Goal: Transaction & Acquisition: Purchase product/service

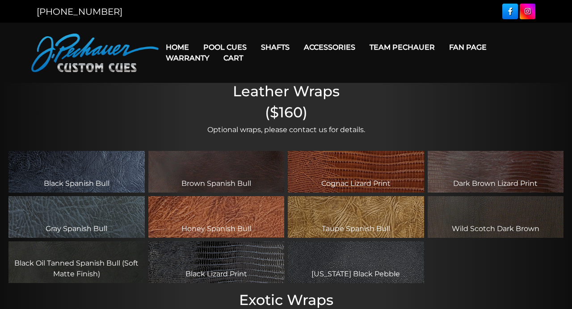
click at [240, 46] on link "Cart" at bounding box center [233, 57] width 34 height 23
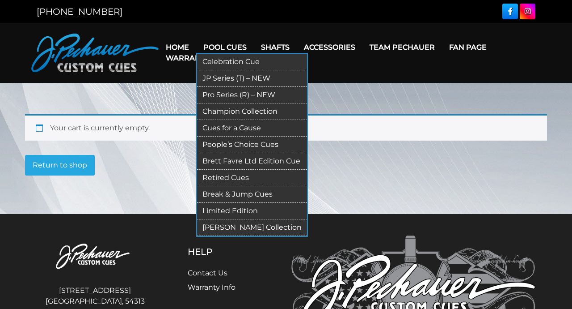
click at [237, 177] on link "Retired Cues" at bounding box center [252, 177] width 110 height 17
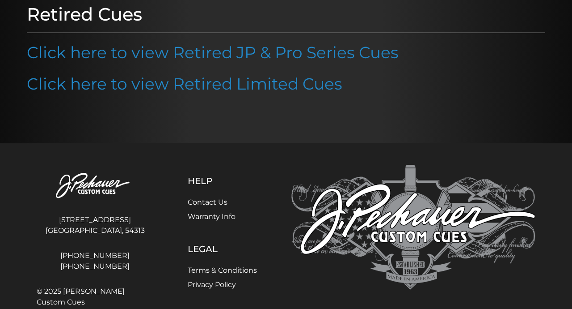
scroll to position [130, 0]
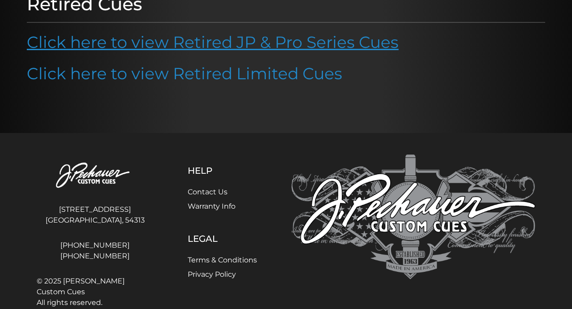
click at [164, 47] on link "Click here to view Retired JP & Pro Series Cues" at bounding box center [213, 42] width 372 height 20
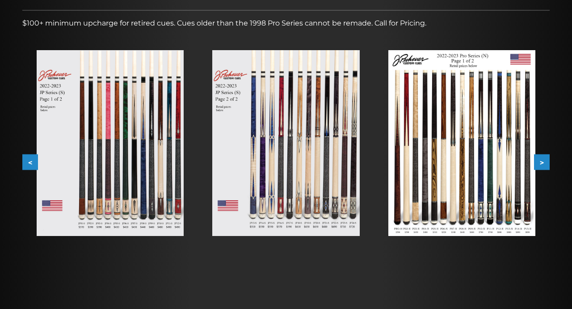
scroll to position [156, 0]
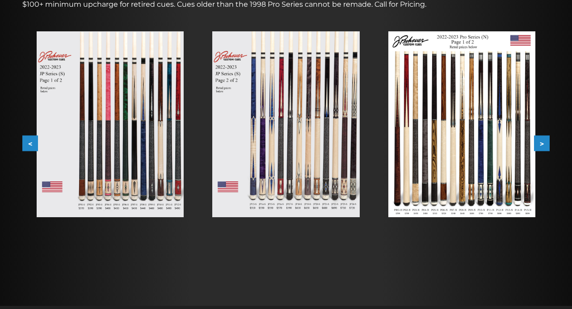
click at [542, 144] on button ">" at bounding box center [542, 143] width 16 height 16
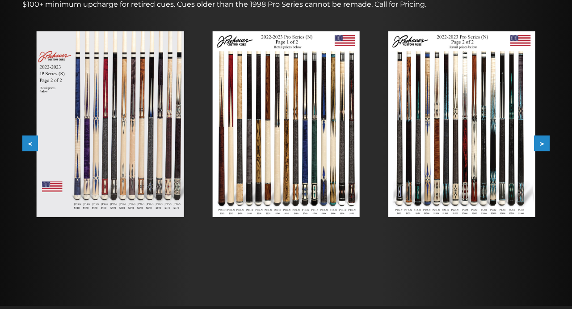
click at [542, 144] on button ">" at bounding box center [542, 143] width 16 height 16
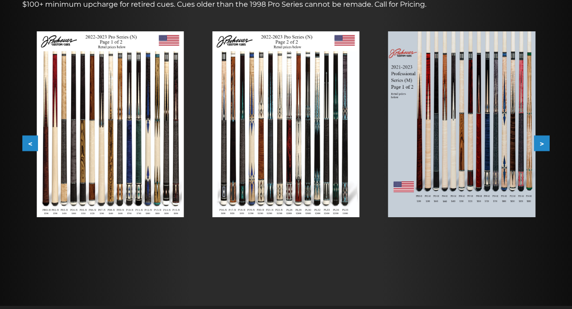
click at [542, 144] on button ">" at bounding box center [542, 143] width 16 height 16
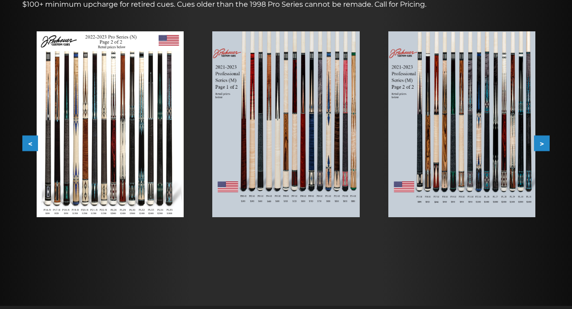
click at [542, 144] on button ">" at bounding box center [542, 143] width 16 height 16
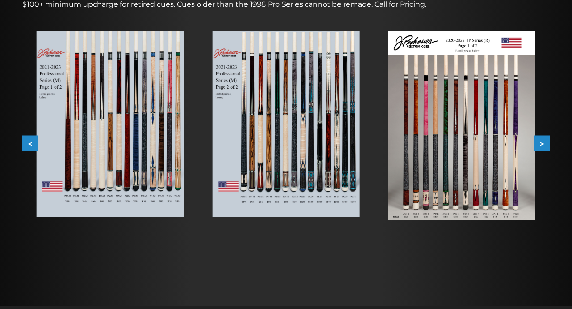
click at [542, 144] on button ">" at bounding box center [542, 143] width 16 height 16
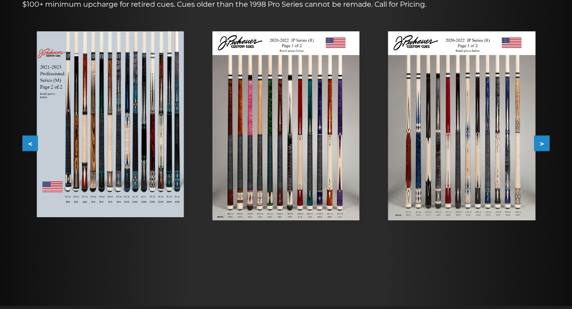
click at [542, 144] on button ">" at bounding box center [542, 143] width 16 height 16
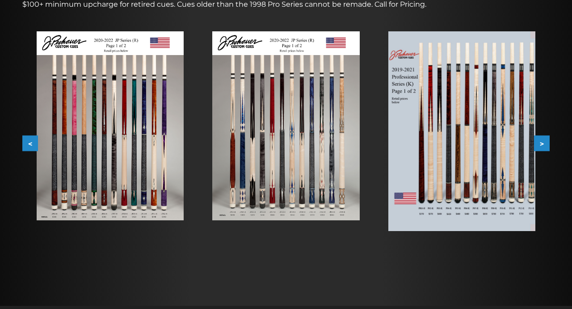
click at [449, 178] on img at bounding box center [462, 130] width 147 height 199
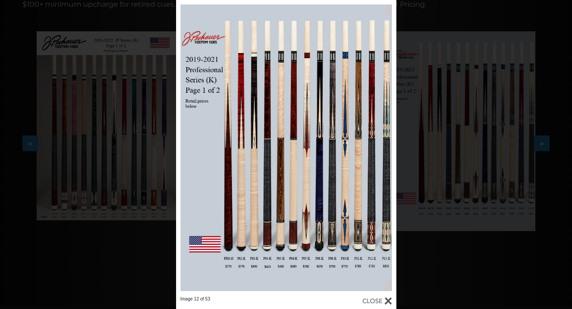
click at [384, 300] on div at bounding box center [378, 301] width 30 height 10
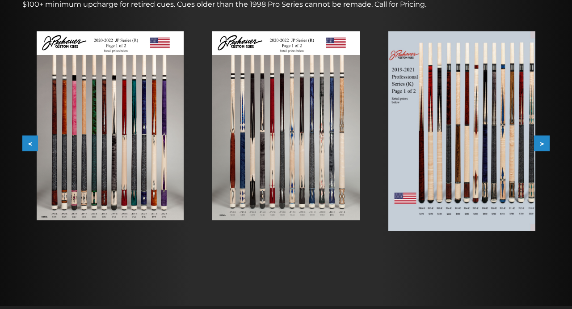
click at [541, 144] on button ">" at bounding box center [542, 143] width 16 height 16
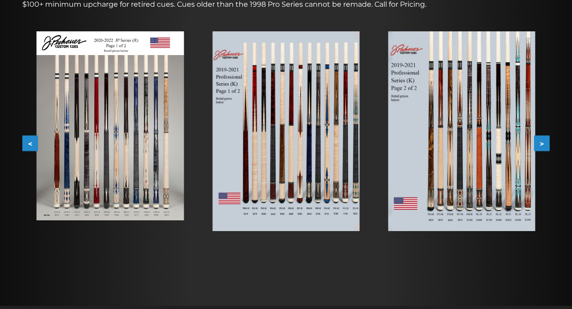
click at [541, 144] on button ">" at bounding box center [542, 143] width 16 height 16
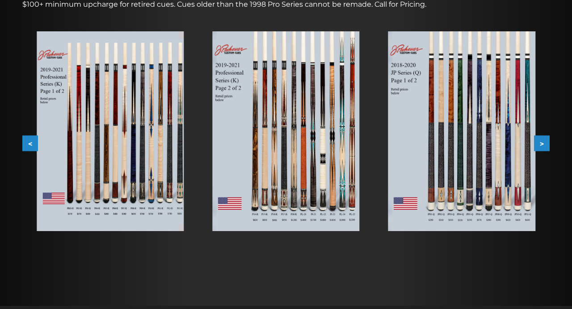
click at [541, 142] on button ">" at bounding box center [542, 143] width 16 height 16
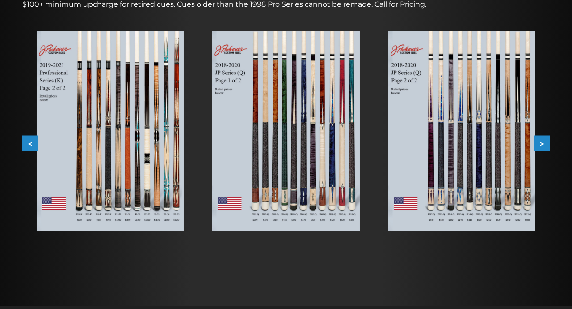
click at [542, 141] on button ">" at bounding box center [542, 143] width 16 height 16
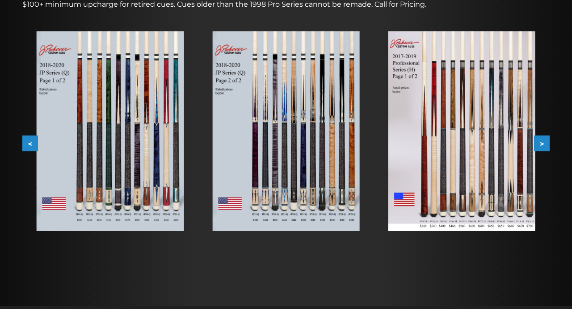
click at [543, 142] on button ">" at bounding box center [542, 143] width 16 height 16
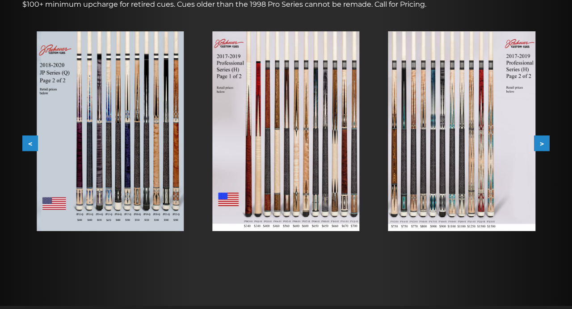
click at [543, 144] on button ">" at bounding box center [542, 143] width 16 height 16
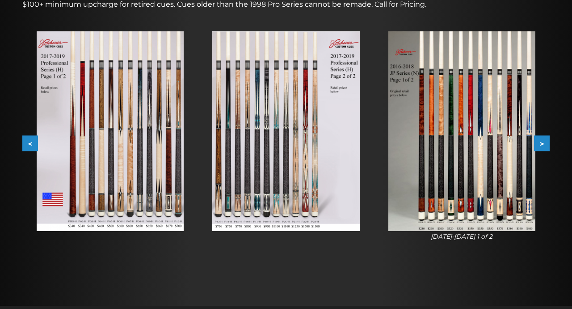
click at [543, 144] on button ">" at bounding box center [542, 143] width 16 height 16
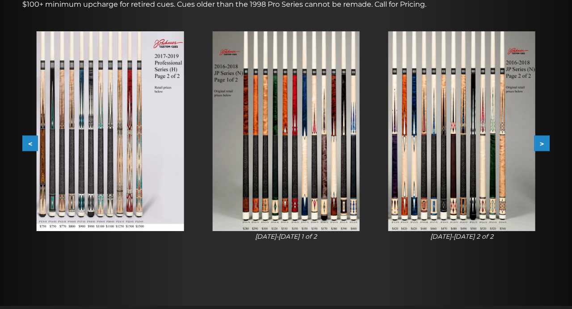
click at [543, 144] on button ">" at bounding box center [542, 143] width 16 height 16
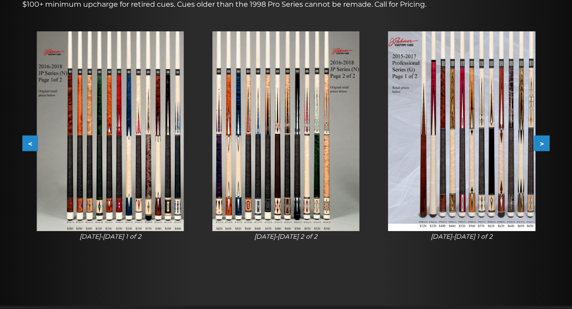
click at [452, 104] on img at bounding box center [462, 130] width 147 height 199
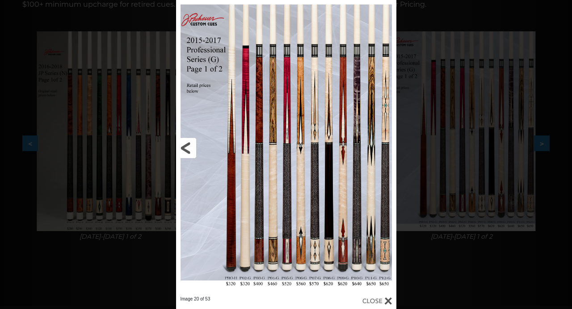
click at [272, 127] on link at bounding box center [225, 148] width 99 height 296
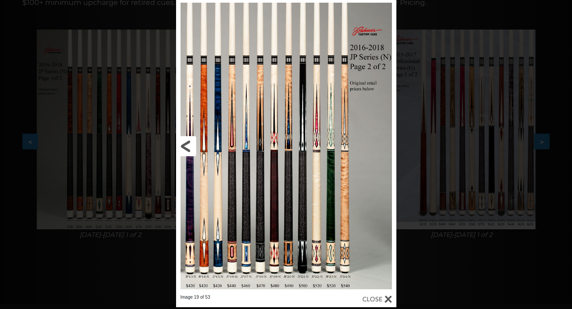
scroll to position [159, 0]
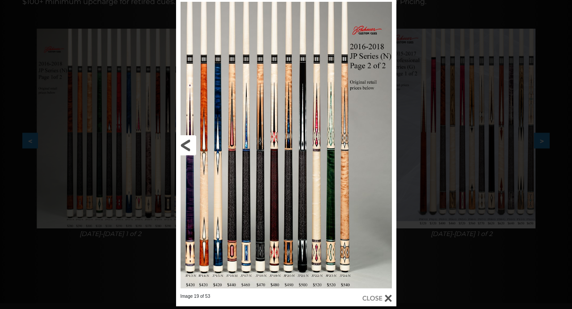
click at [186, 144] on link at bounding box center [225, 145] width 99 height 296
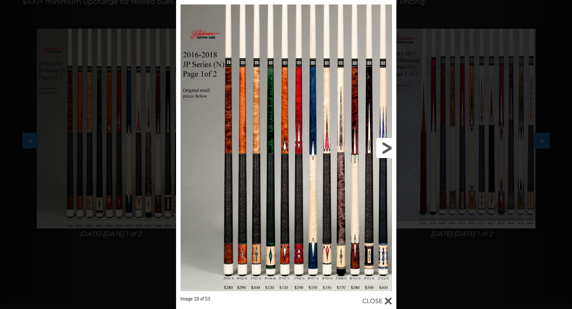
click at [389, 146] on link at bounding box center [346, 148] width 99 height 296
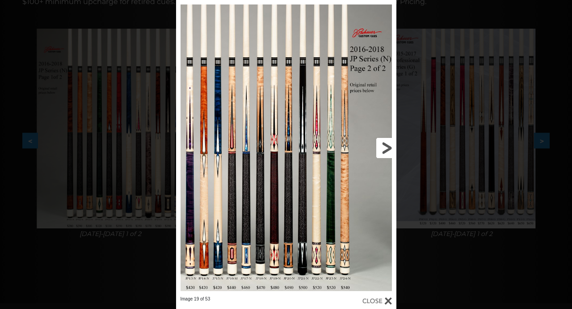
click at [389, 150] on link at bounding box center [346, 148] width 99 height 296
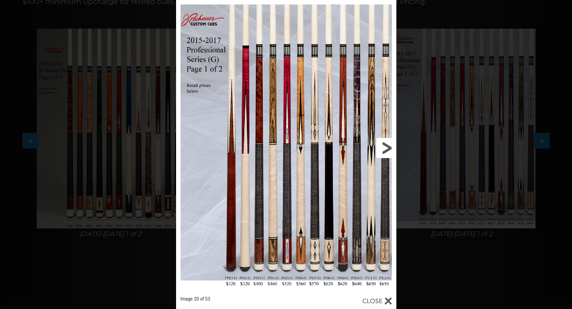
click at [387, 146] on link at bounding box center [346, 148] width 99 height 296
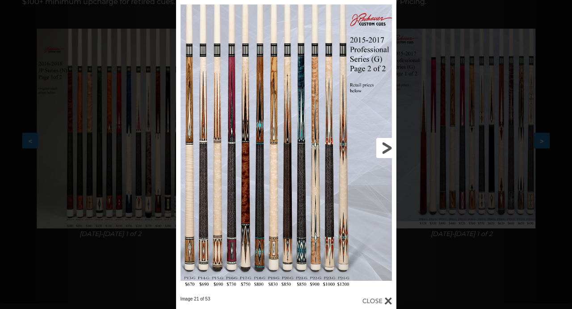
click at [387, 145] on link at bounding box center [346, 148] width 99 height 296
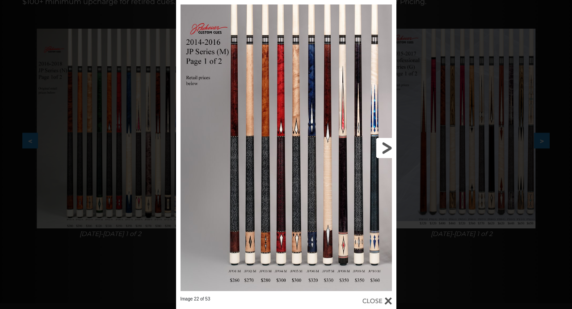
click at [387, 145] on link at bounding box center [346, 148] width 99 height 296
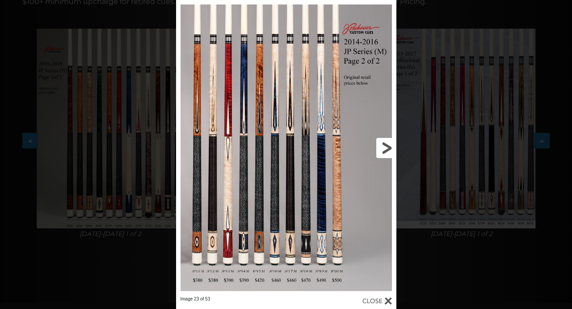
click at [387, 145] on link at bounding box center [346, 148] width 99 height 296
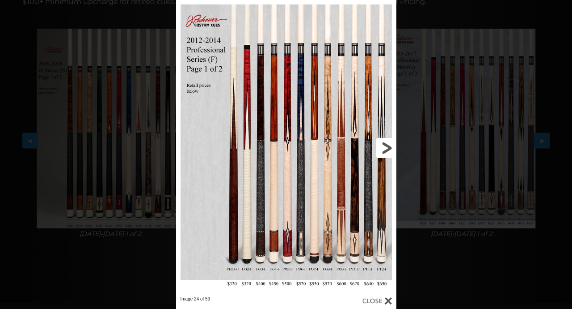
click at [387, 145] on link at bounding box center [346, 148] width 99 height 296
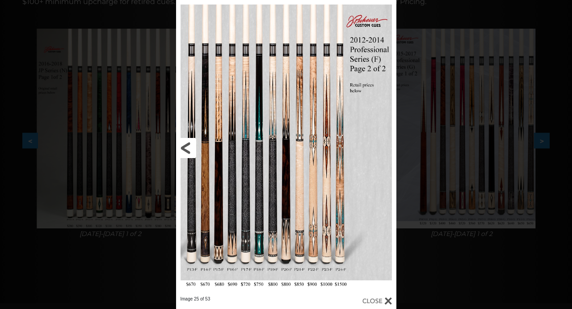
click at [206, 255] on link at bounding box center [225, 148] width 99 height 296
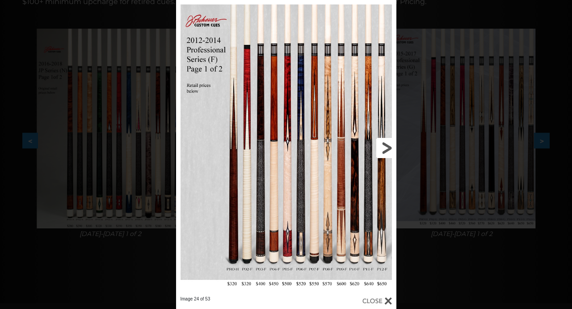
click at [389, 146] on link at bounding box center [346, 148] width 99 height 296
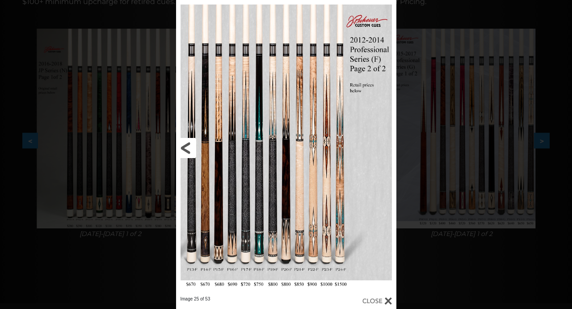
click at [205, 268] on link at bounding box center [225, 148] width 99 height 296
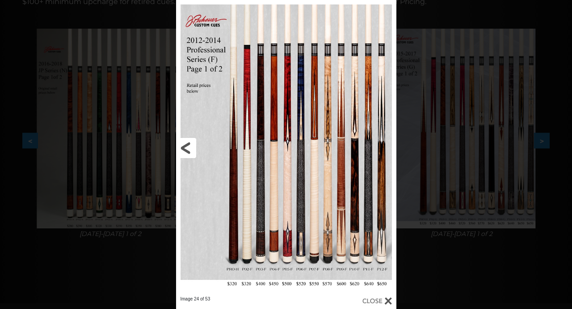
click at [184, 147] on link at bounding box center [225, 148] width 99 height 296
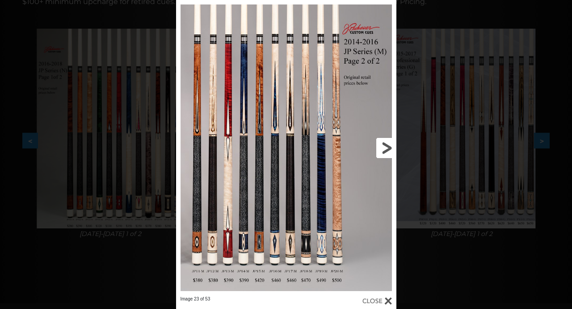
click at [382, 146] on link at bounding box center [346, 148] width 99 height 296
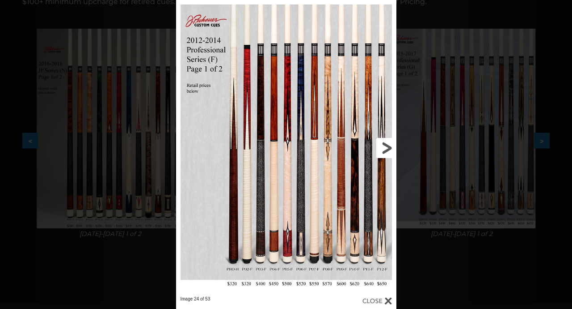
click at [382, 146] on link at bounding box center [346, 148] width 99 height 296
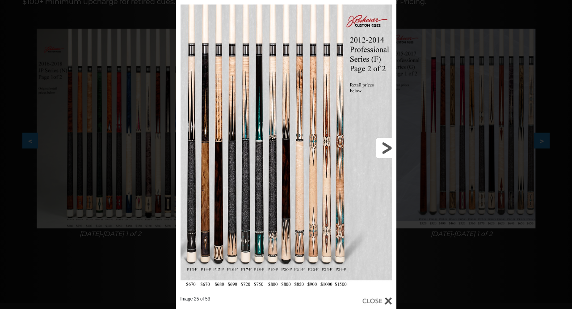
click at [385, 152] on link at bounding box center [346, 148] width 99 height 296
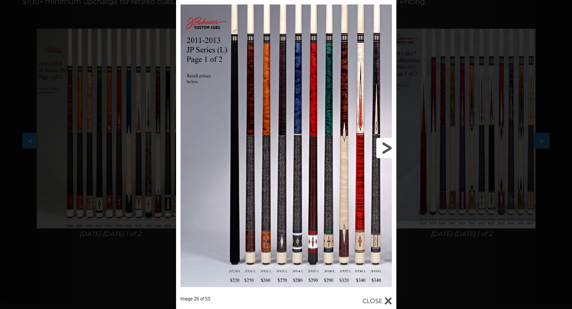
click at [387, 145] on link at bounding box center [346, 148] width 99 height 296
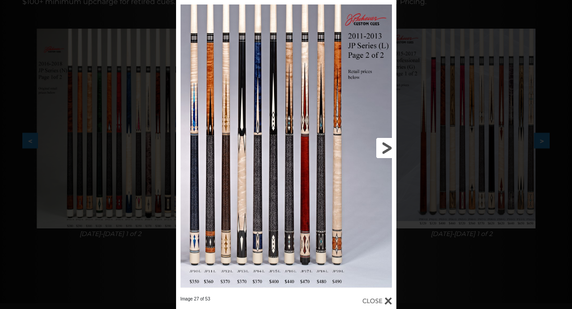
click at [386, 145] on link at bounding box center [346, 148] width 99 height 296
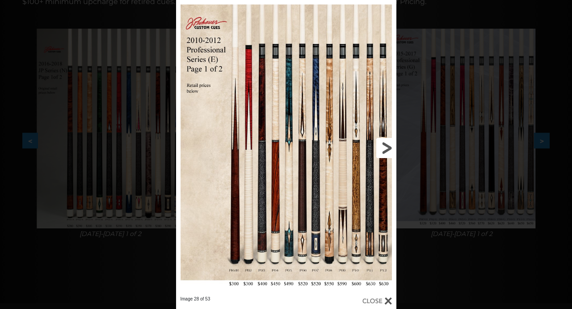
click at [386, 145] on link at bounding box center [346, 148] width 99 height 296
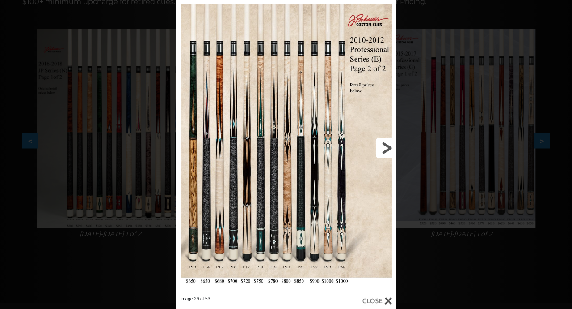
click at [386, 145] on link at bounding box center [346, 148] width 99 height 296
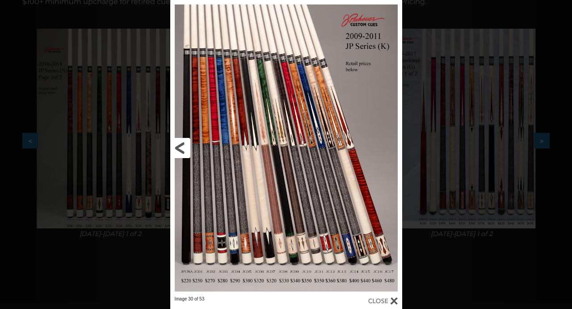
click at [177, 146] on link at bounding box center [222, 148] width 105 height 296
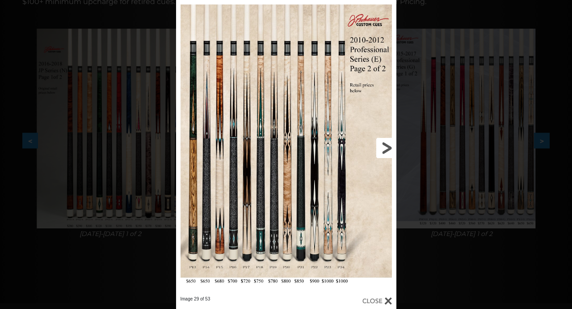
click at [385, 147] on link at bounding box center [346, 148] width 99 height 296
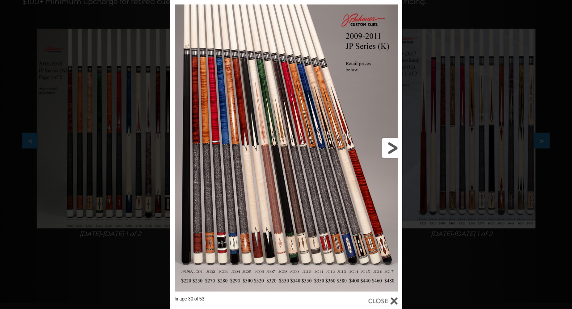
click at [385, 148] on link at bounding box center [350, 148] width 105 height 296
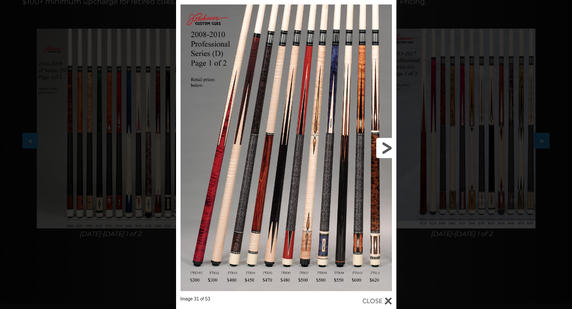
click at [388, 147] on link at bounding box center [346, 148] width 99 height 296
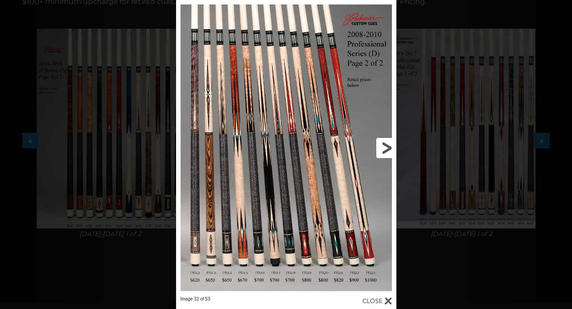
click at [389, 146] on link at bounding box center [346, 148] width 99 height 296
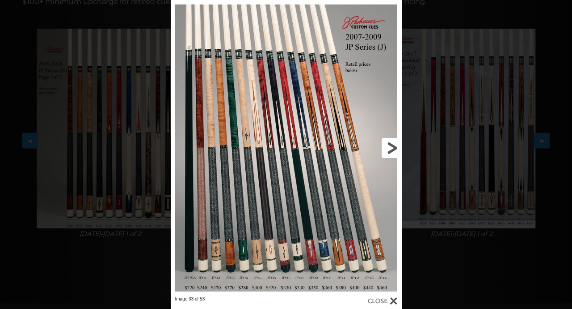
click at [389, 146] on link at bounding box center [350, 148] width 104 height 296
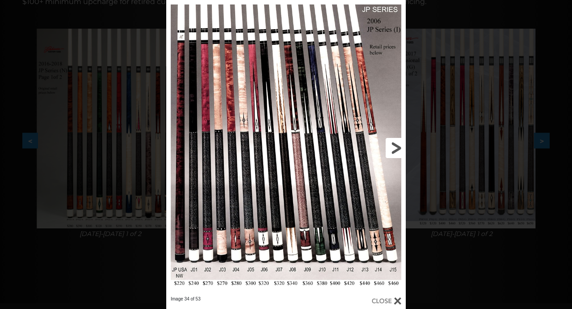
click at [389, 146] on link at bounding box center [352, 148] width 108 height 296
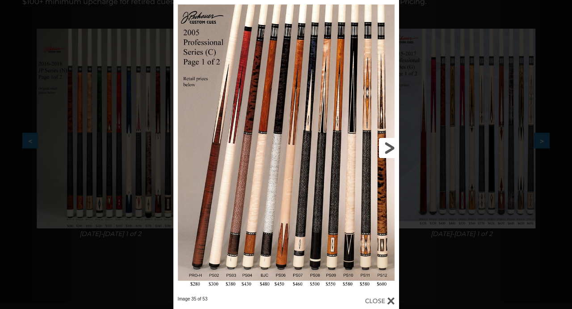
click at [389, 146] on link at bounding box center [347, 148] width 101 height 296
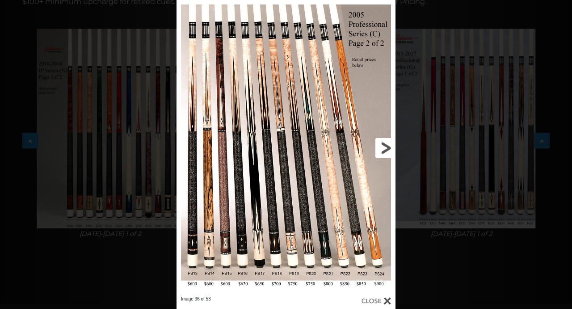
click at [389, 146] on link at bounding box center [346, 148] width 99 height 296
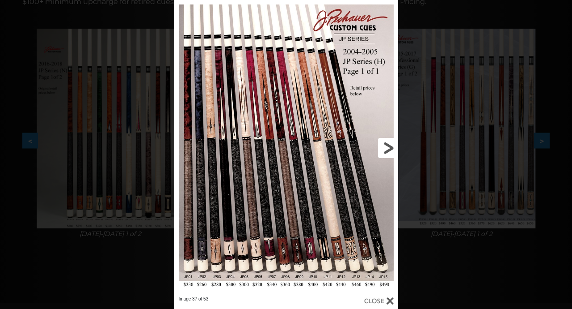
click at [389, 146] on link at bounding box center [347, 148] width 101 height 296
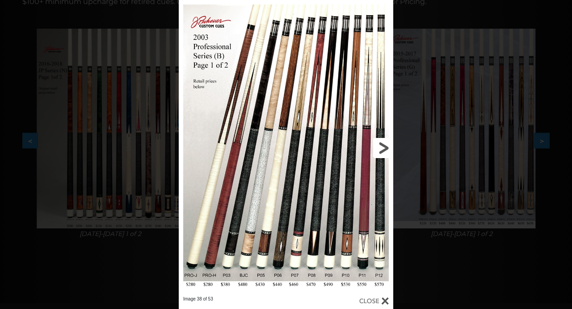
click at [389, 146] on link at bounding box center [345, 148] width 97 height 296
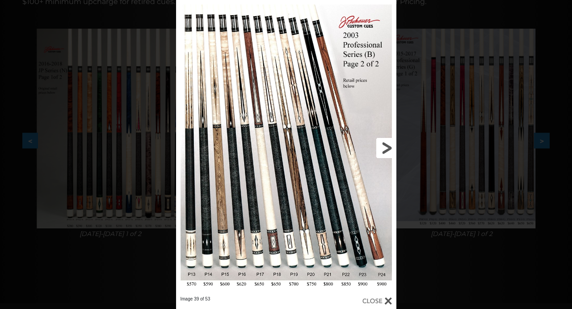
click at [389, 146] on link at bounding box center [346, 148] width 99 height 296
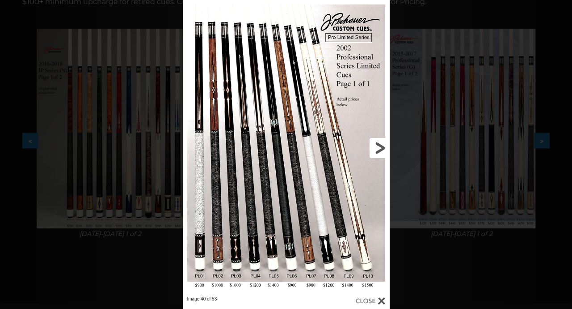
click at [389, 146] on link at bounding box center [342, 148] width 93 height 296
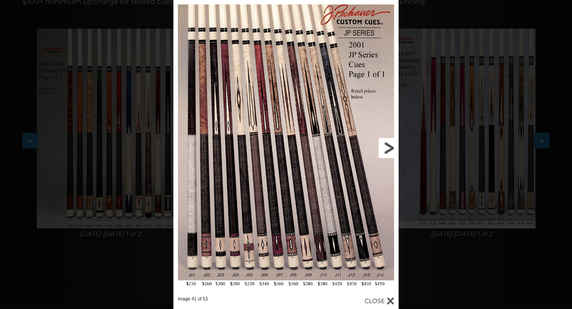
click at [389, 146] on link at bounding box center [347, 148] width 101 height 296
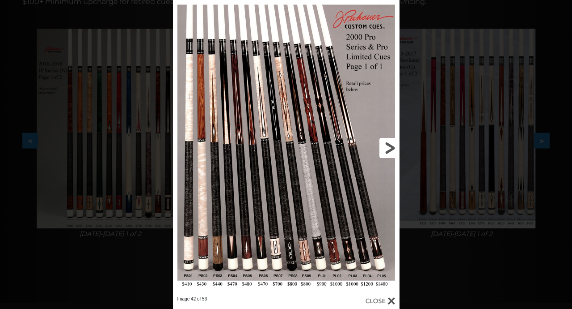
click at [390, 147] on link at bounding box center [348, 148] width 102 height 296
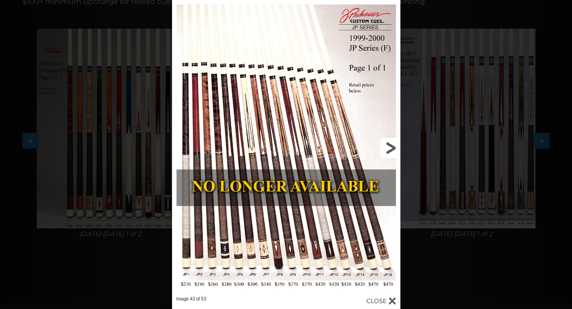
click at [391, 147] on link at bounding box center [349, 148] width 103 height 296
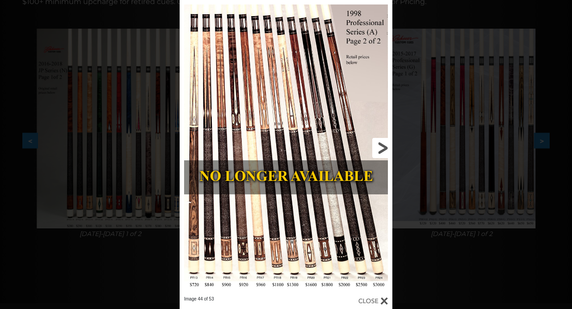
click at [391, 147] on link at bounding box center [345, 148] width 96 height 296
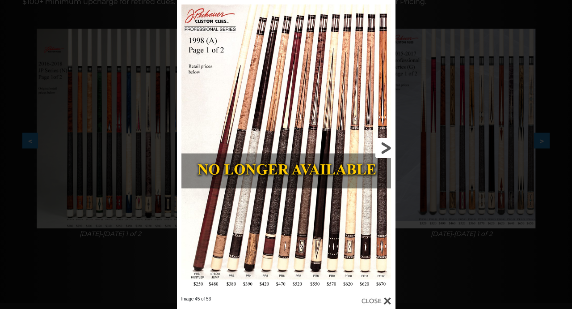
click at [391, 147] on link at bounding box center [346, 148] width 98 height 296
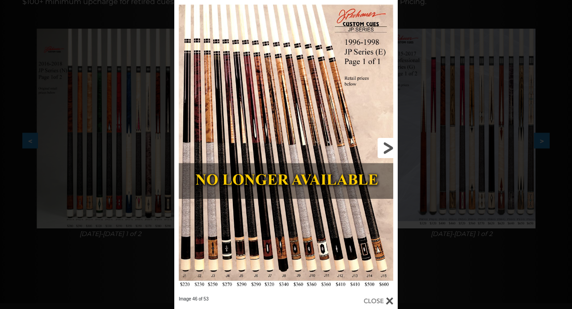
click at [391, 147] on link at bounding box center [347, 148] width 101 height 296
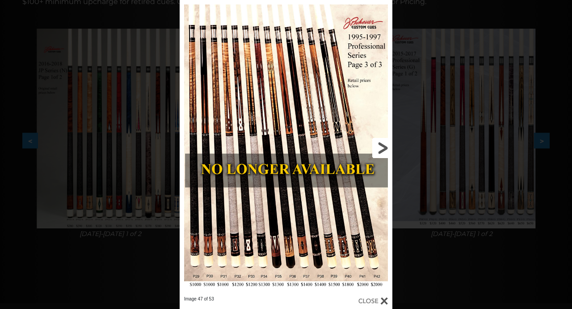
click at [391, 147] on link at bounding box center [345, 148] width 96 height 296
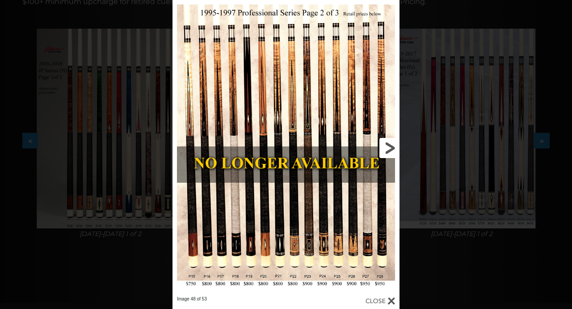
click at [391, 147] on link at bounding box center [348, 148] width 102 height 296
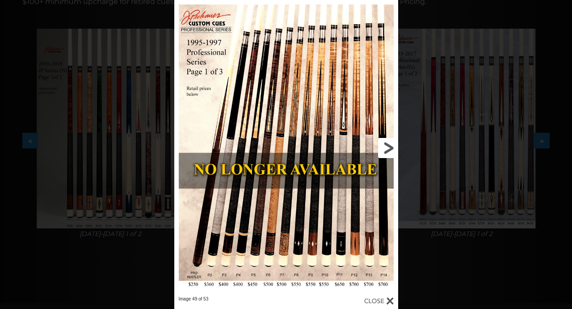
click at [391, 147] on link at bounding box center [347, 148] width 101 height 296
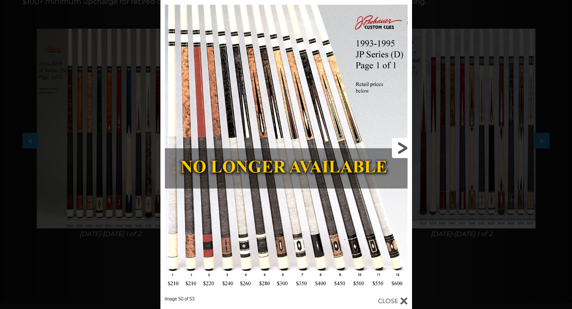
click at [392, 148] on link at bounding box center [355, 148] width 113 height 296
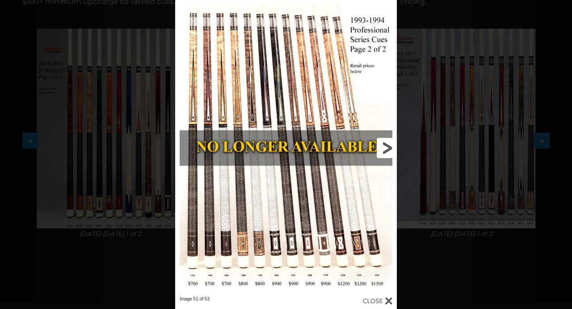
click at [389, 148] on link at bounding box center [347, 148] width 100 height 296
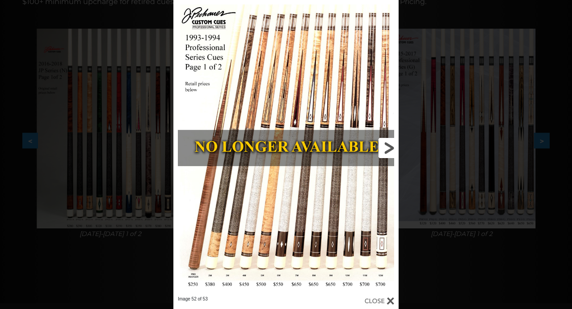
click at [389, 148] on link at bounding box center [347, 148] width 101 height 296
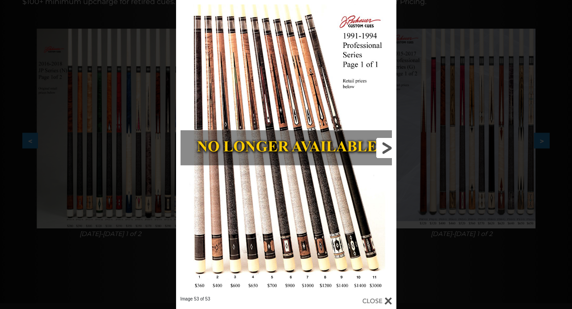
click at [389, 148] on link at bounding box center [346, 148] width 99 height 296
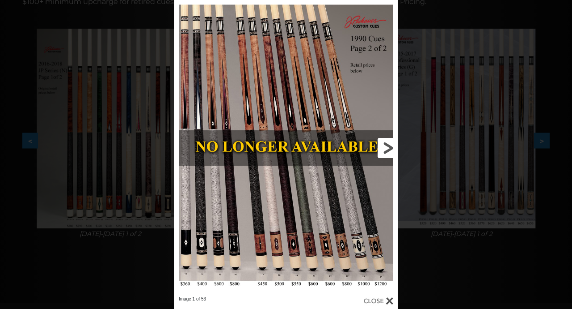
click at [389, 148] on link at bounding box center [347, 148] width 101 height 296
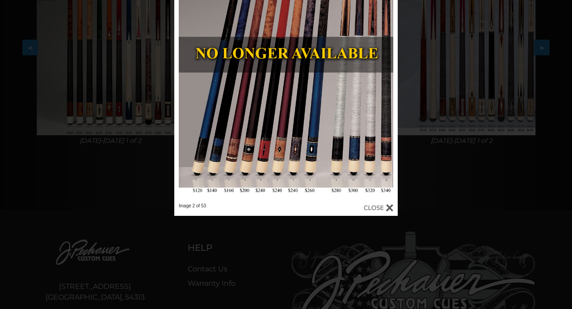
scroll to position [353, 0]
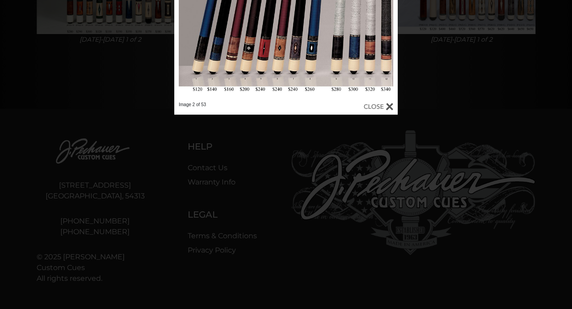
click at [373, 103] on div at bounding box center [379, 106] width 30 height 10
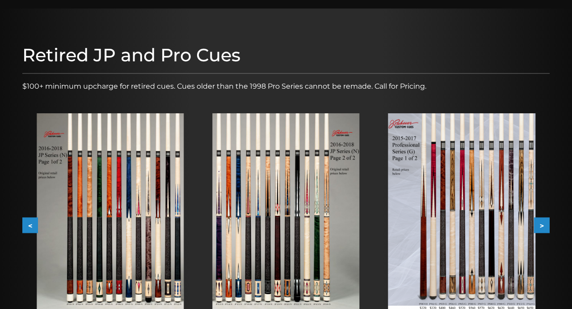
scroll to position [0, 0]
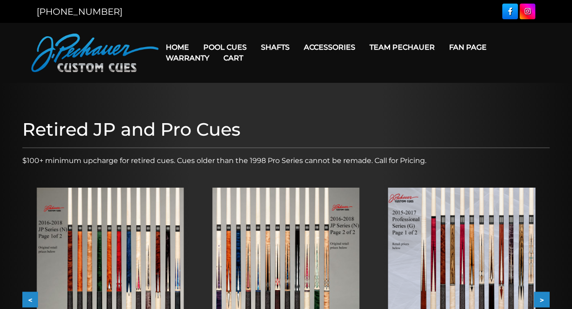
click at [219, 47] on link "Cart" at bounding box center [233, 57] width 34 height 23
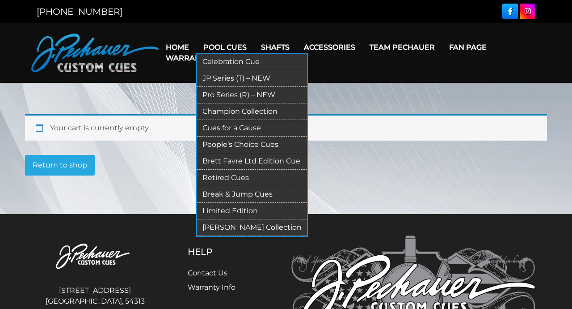
click at [215, 78] on link "JP Series (T) – NEW" at bounding box center [252, 78] width 110 height 17
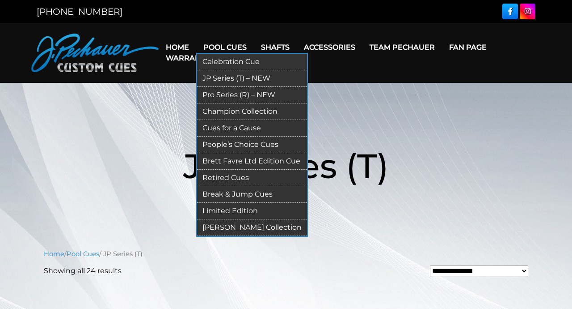
click at [230, 94] on link "Pro Series (R) – NEW" at bounding box center [252, 95] width 110 height 17
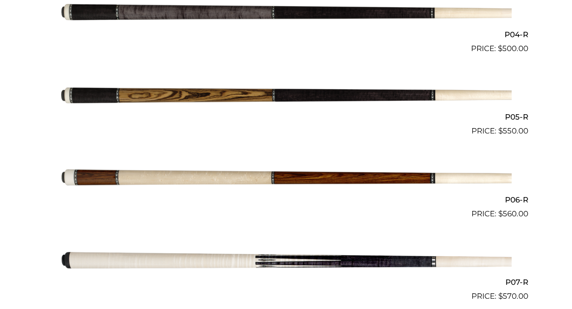
scroll to position [552, 0]
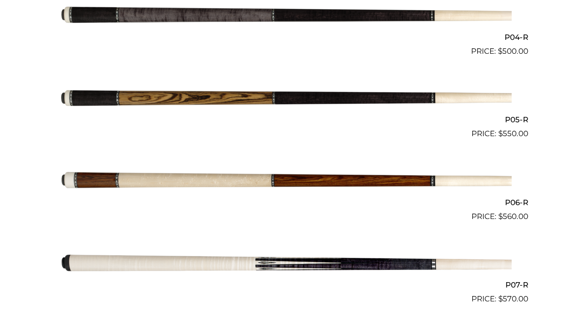
click at [222, 95] on img at bounding box center [286, 98] width 452 height 75
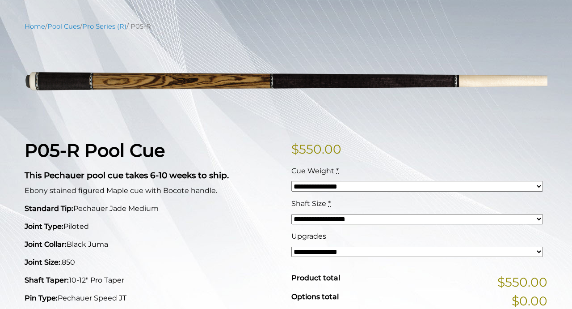
scroll to position [121, 0]
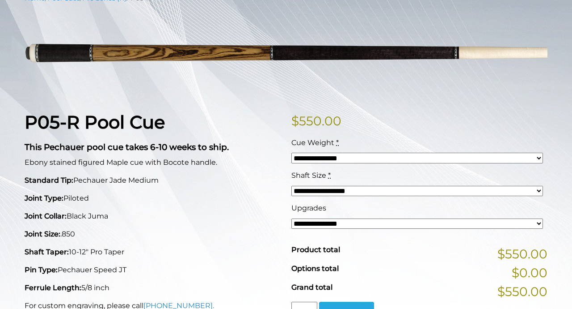
click at [377, 157] on select "**********" at bounding box center [418, 157] width 252 height 11
select select "*****"
click at [381, 188] on select "**********" at bounding box center [418, 191] width 252 height 11
select select "*****"
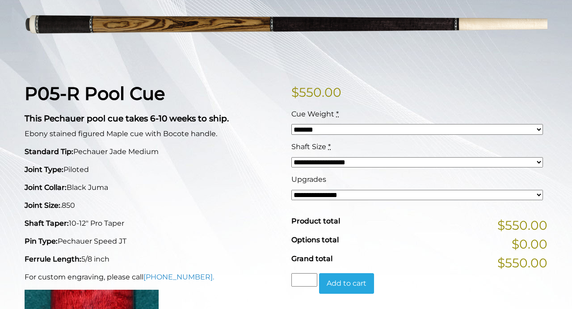
scroll to position [154, 0]
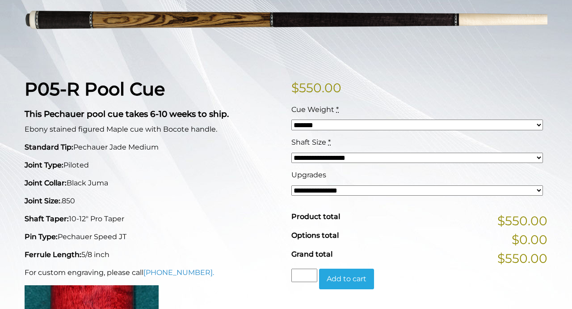
click at [336, 190] on select "**********" at bounding box center [418, 190] width 252 height 11
select select "*****"
click at [338, 190] on select "**********" at bounding box center [418, 190] width 252 height 11
select select "*****"
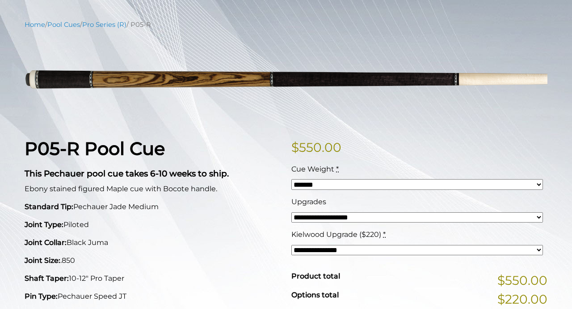
scroll to position [109, 0]
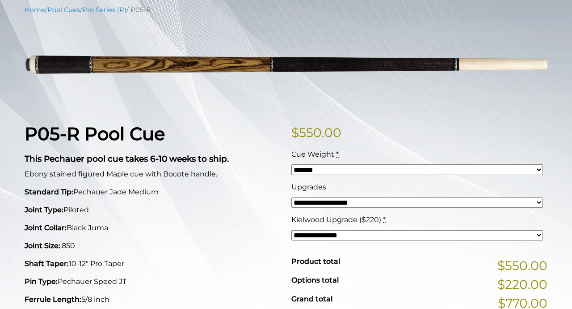
click at [502, 201] on select "**********" at bounding box center [418, 202] width 252 height 11
click at [539, 200] on select "**********" at bounding box center [418, 202] width 252 height 11
select select "*****"
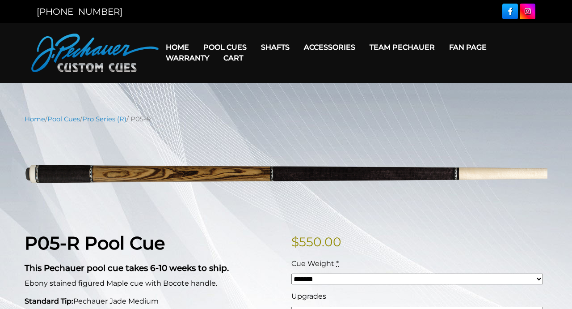
scroll to position [2, 0]
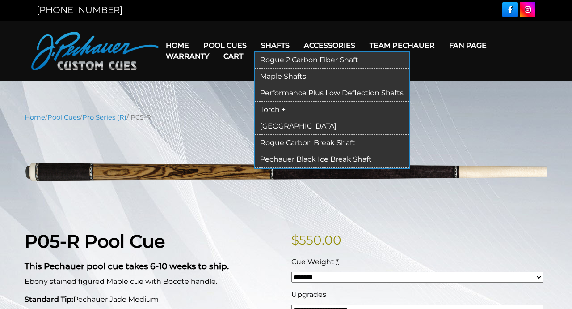
click at [279, 58] on link "Rogue 2 Carbon Fiber Shaft" at bounding box center [332, 60] width 154 height 17
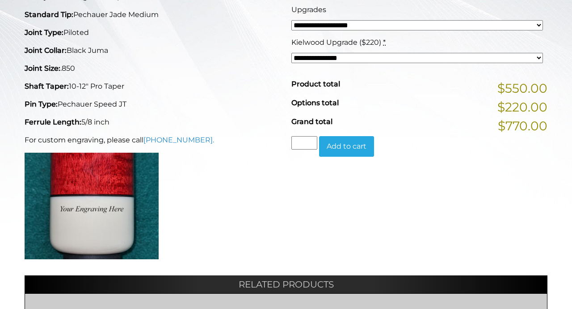
scroll to position [134, 0]
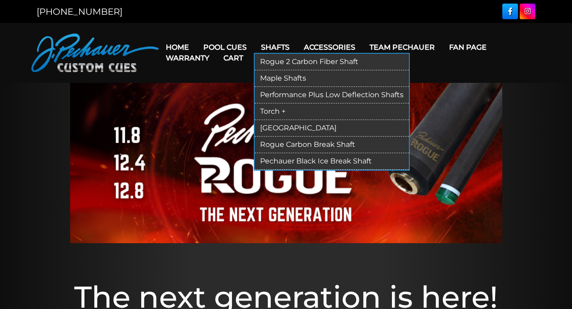
click at [271, 112] on link "Torch +" at bounding box center [332, 111] width 154 height 17
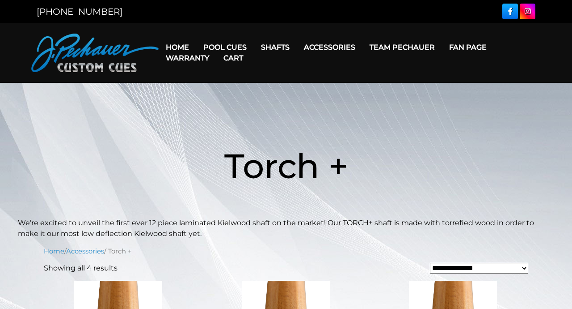
click at [235, 47] on link "Cart" at bounding box center [233, 57] width 34 height 23
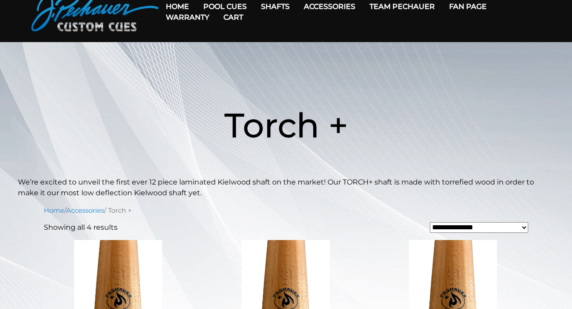
scroll to position [46, 0]
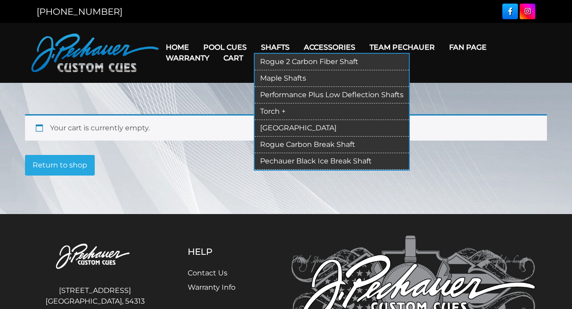
click at [285, 128] on link "[GEOGRAPHIC_DATA]" at bounding box center [332, 128] width 154 height 17
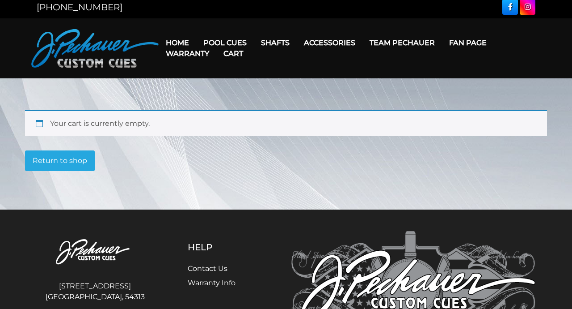
scroll to position [10, 0]
